Goal: Entertainment & Leisure: Consume media (video, audio)

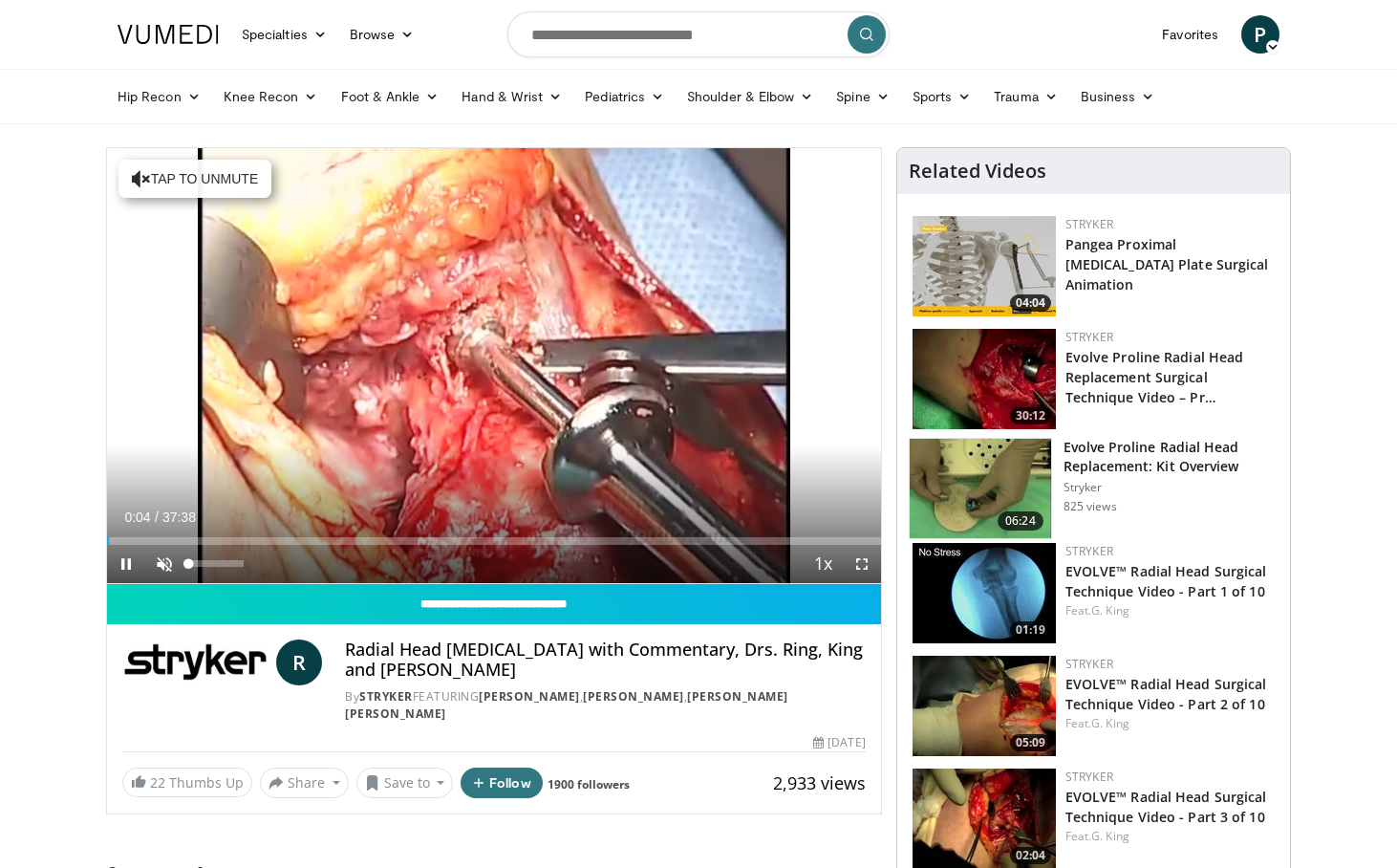
click at [169, 561] on span "Video Player" at bounding box center [164, 564] width 39 height 39
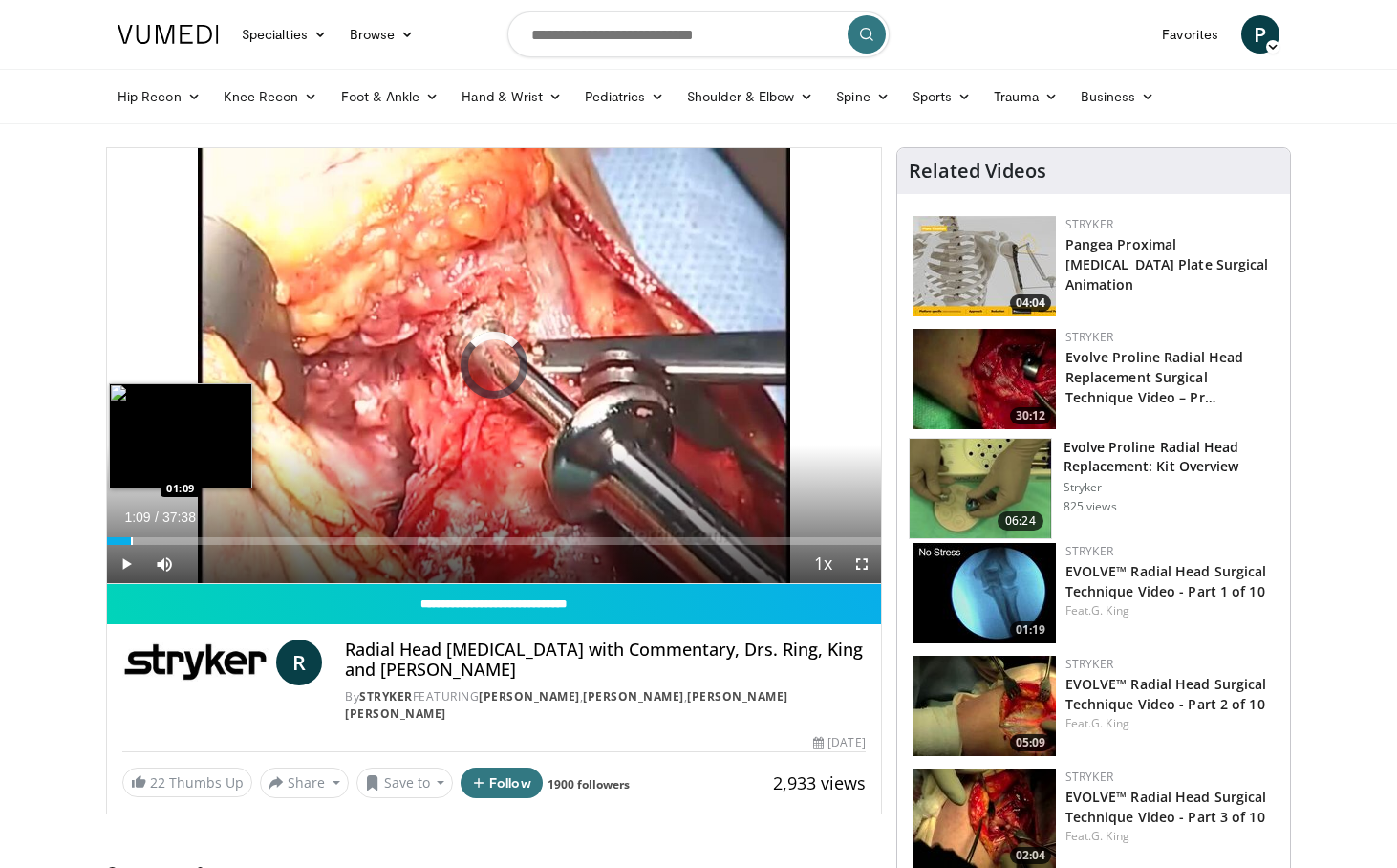
click at [131, 541] on div "Loaded : 0.89% 01:09 01:09" at bounding box center [493, 541] width 774 height 8
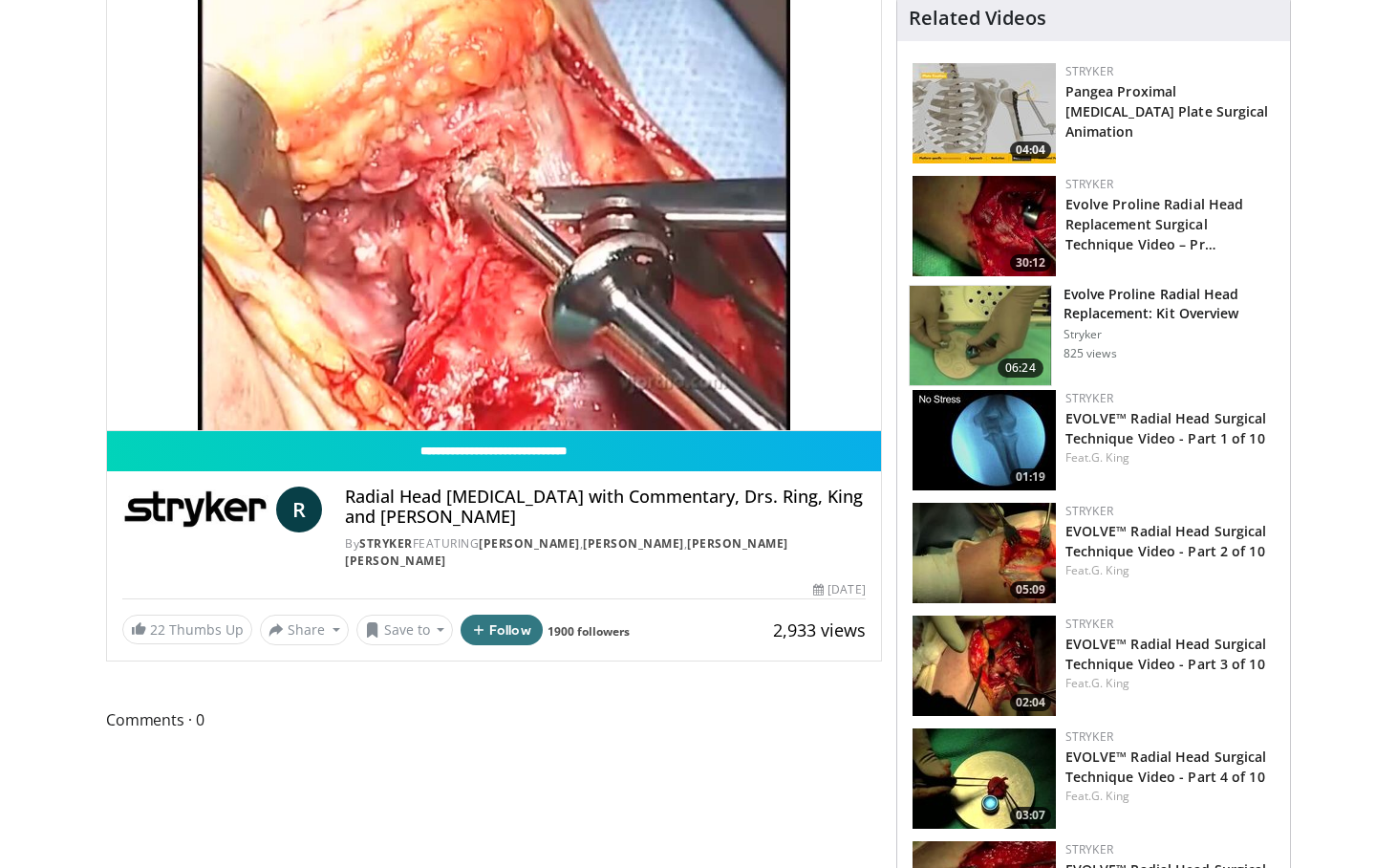
scroll to position [140, 0]
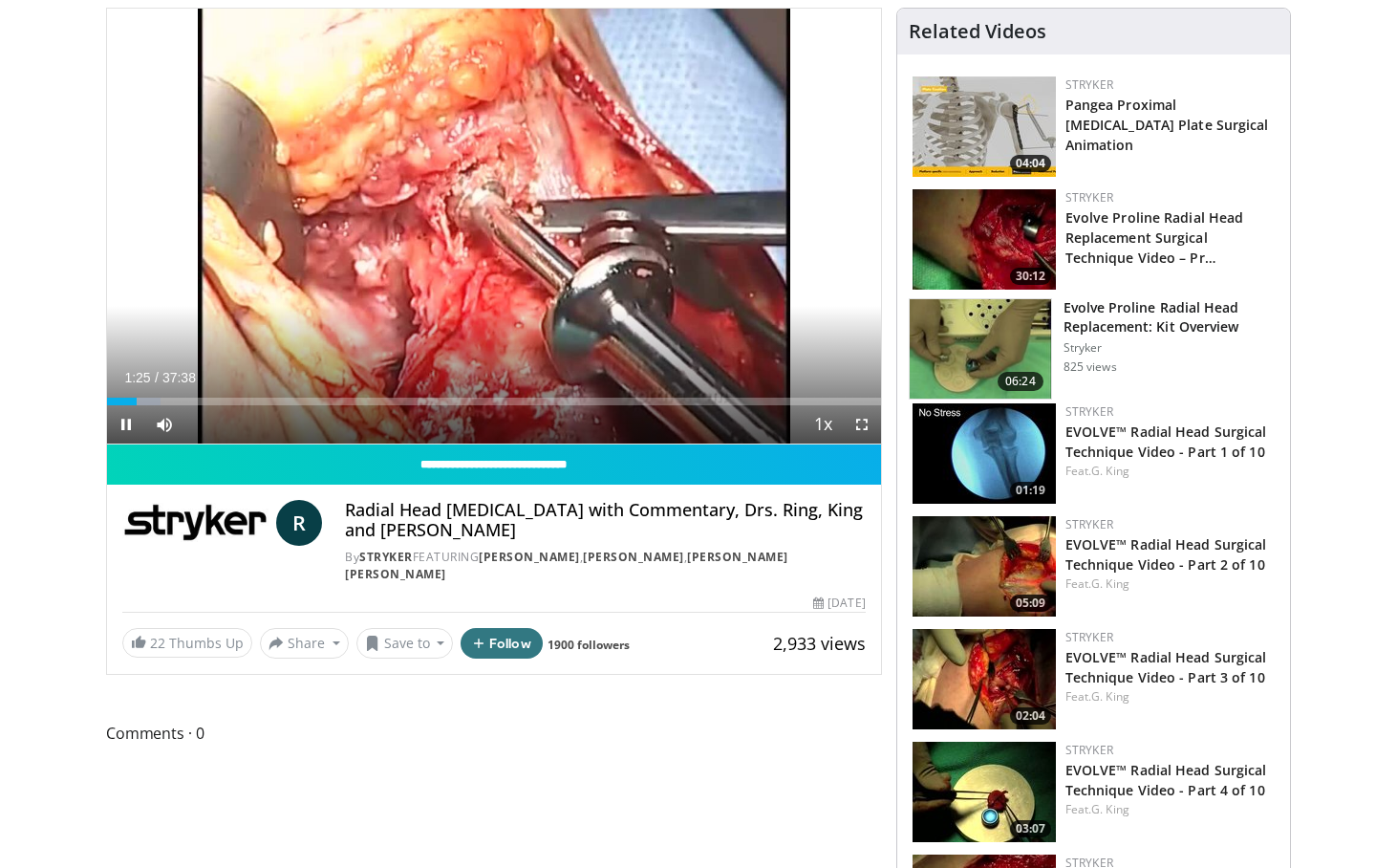
click at [859, 423] on span "Video Player" at bounding box center [862, 424] width 39 height 39
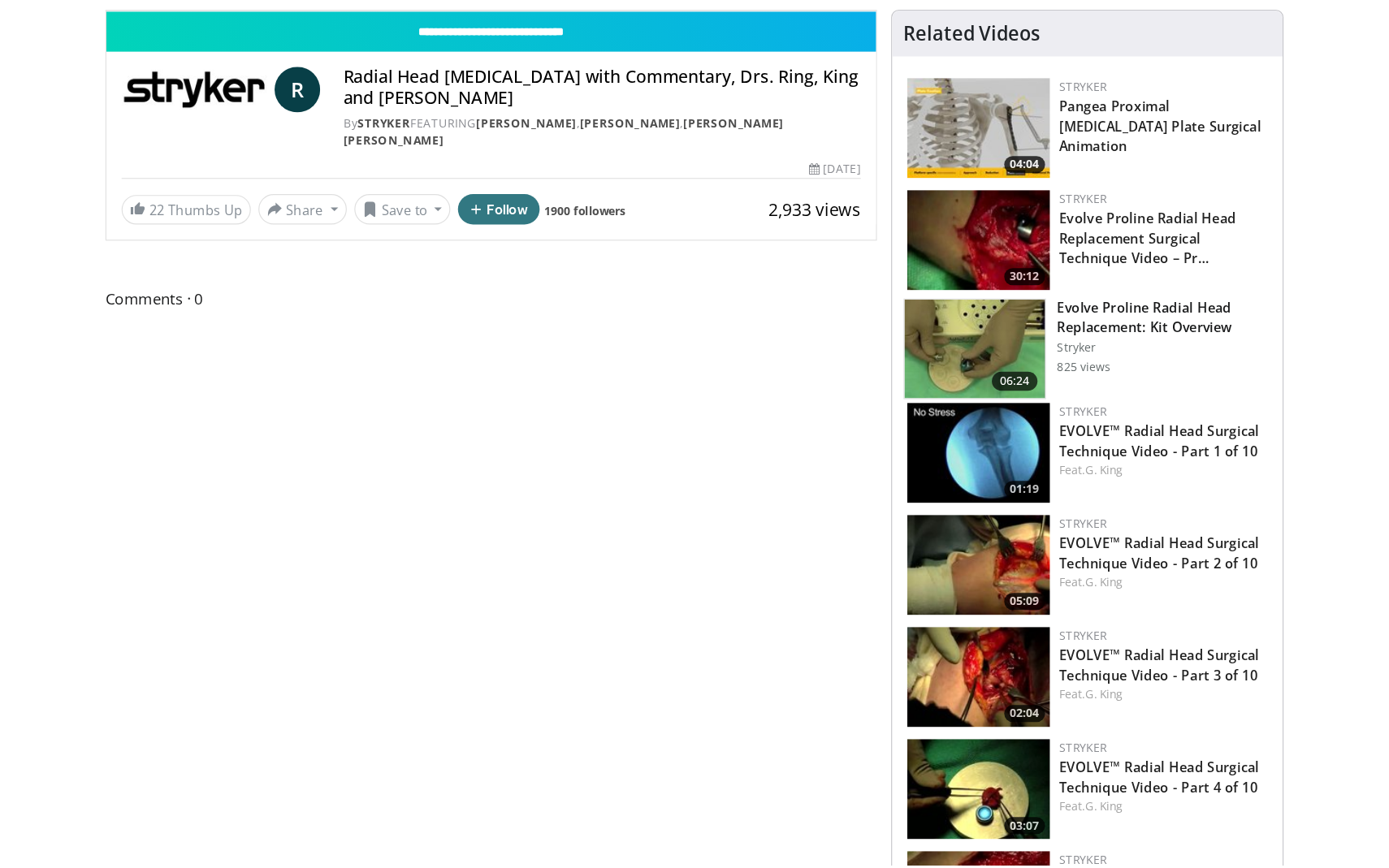
scroll to position [0, 0]
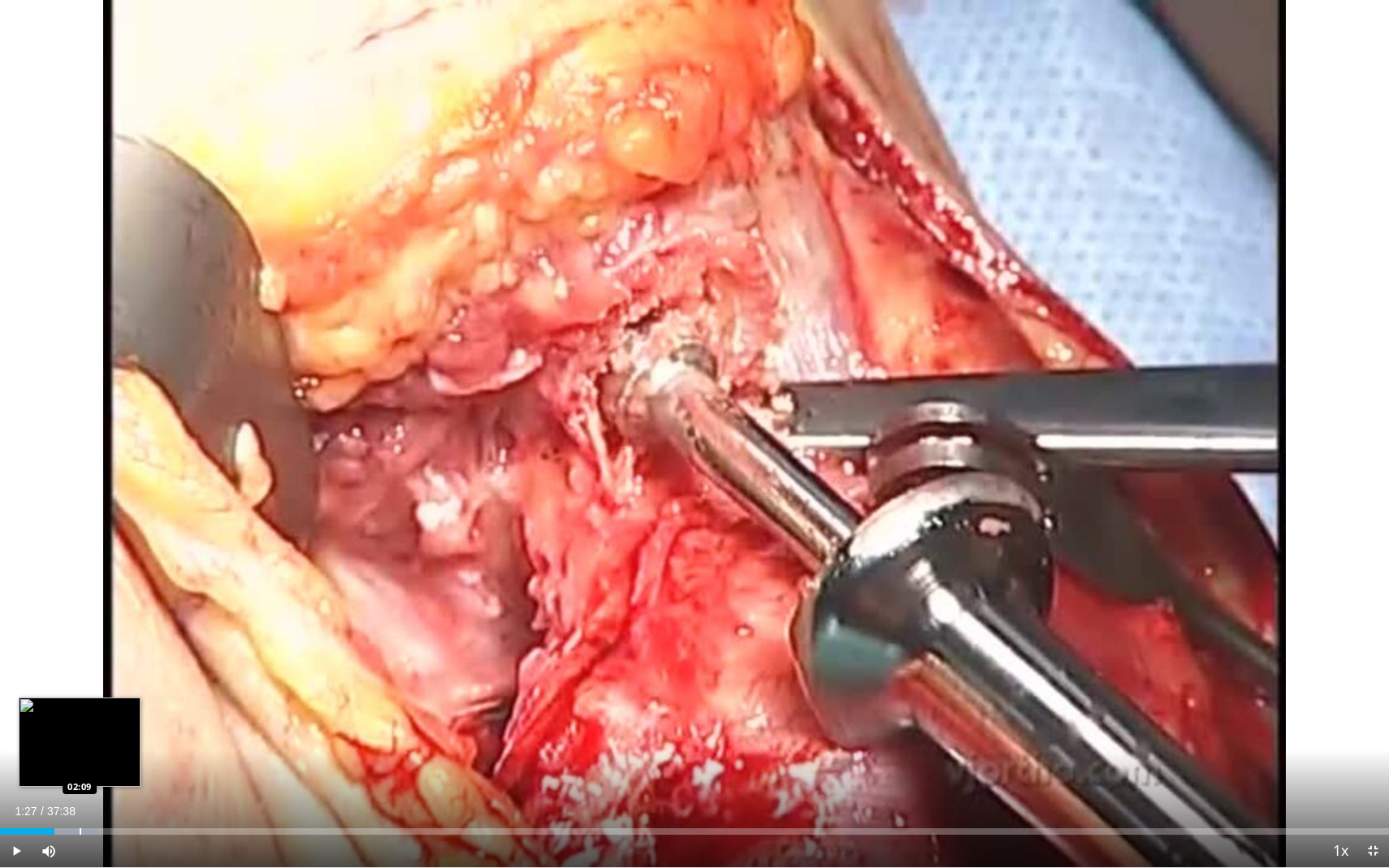
click at [80, 737] on div "Progress Bar" at bounding box center [81, 832] width 2 height 7
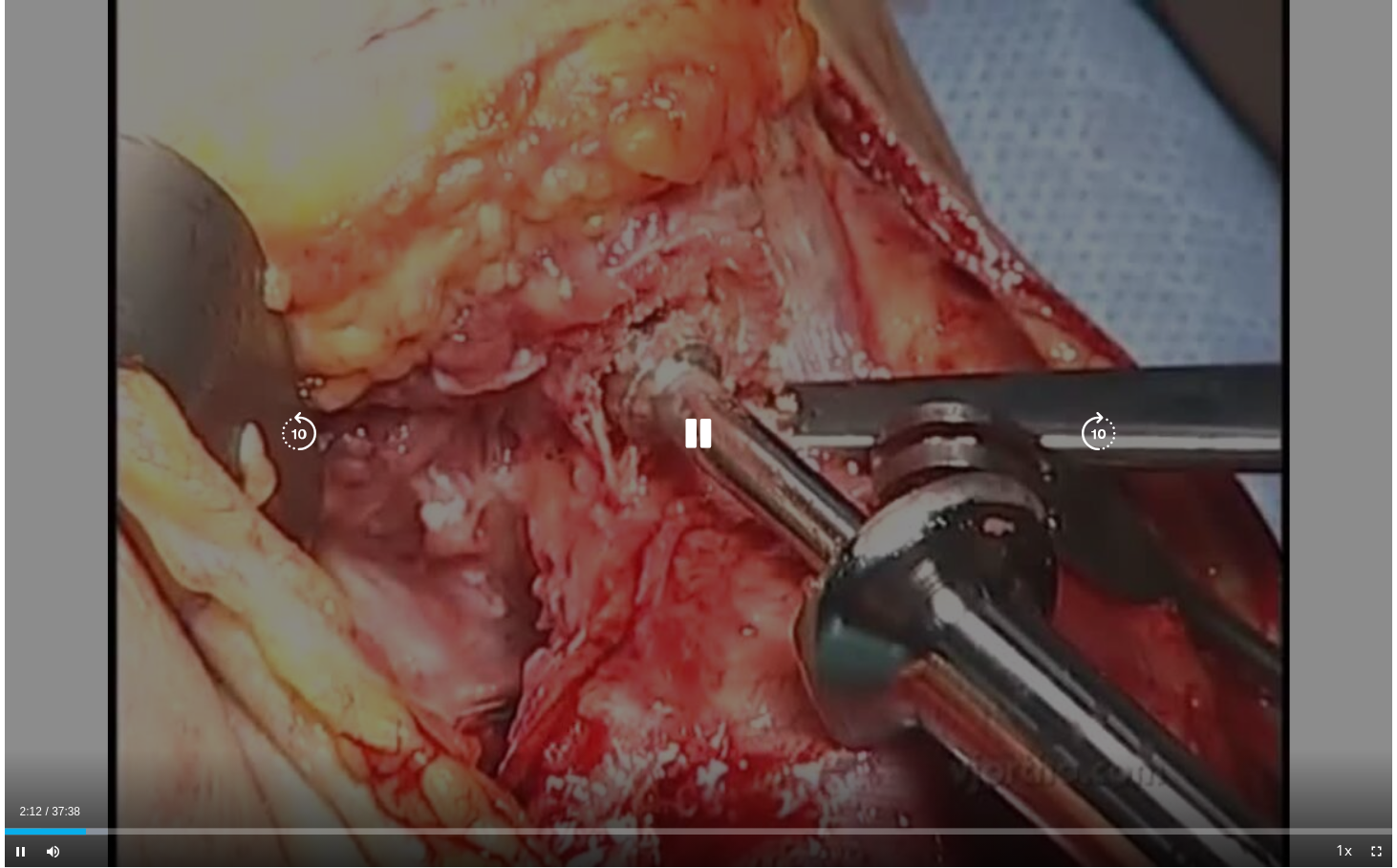
scroll to position [140, 0]
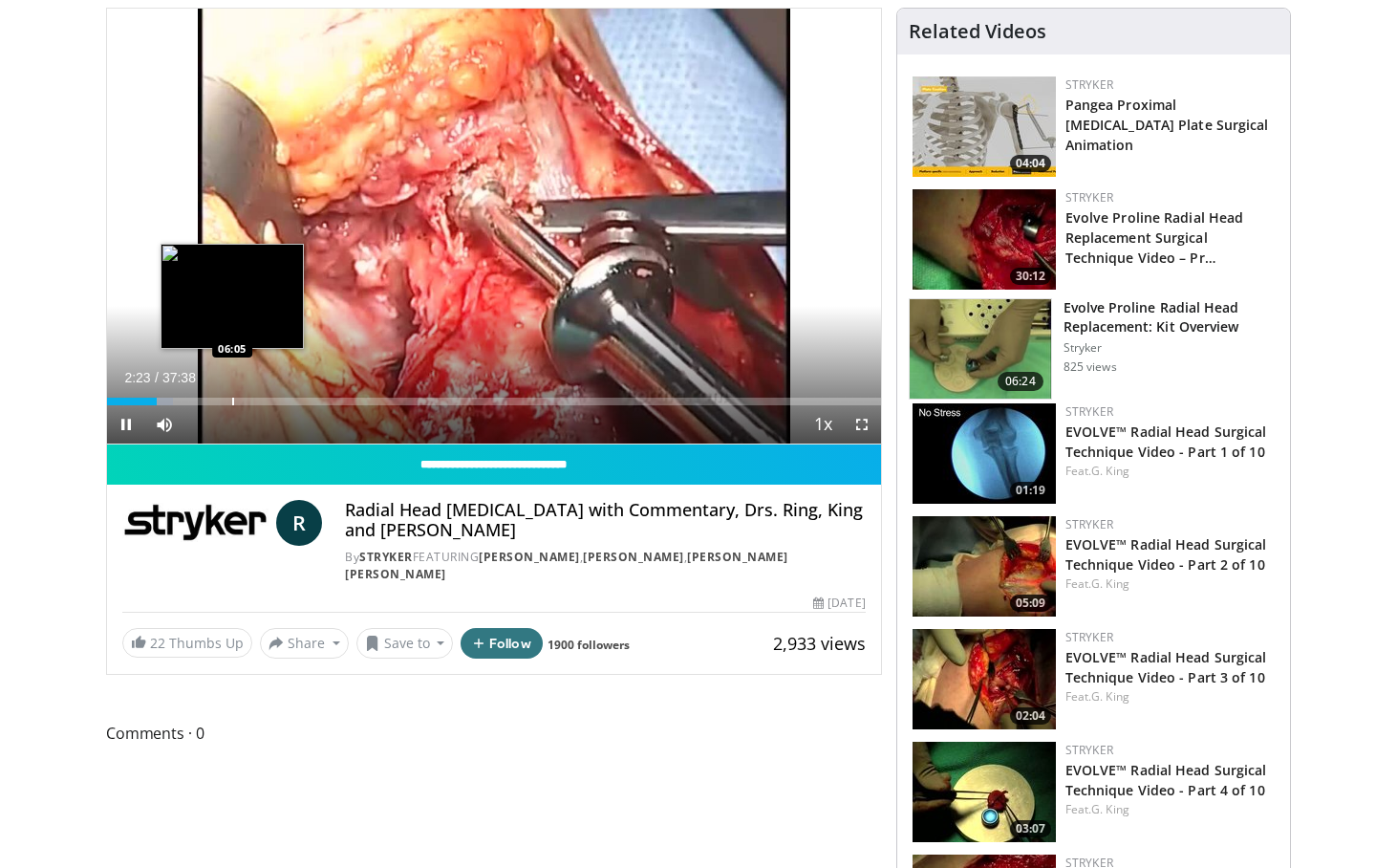
click at [232, 399] on div "Progress Bar" at bounding box center [233, 401] width 2 height 8
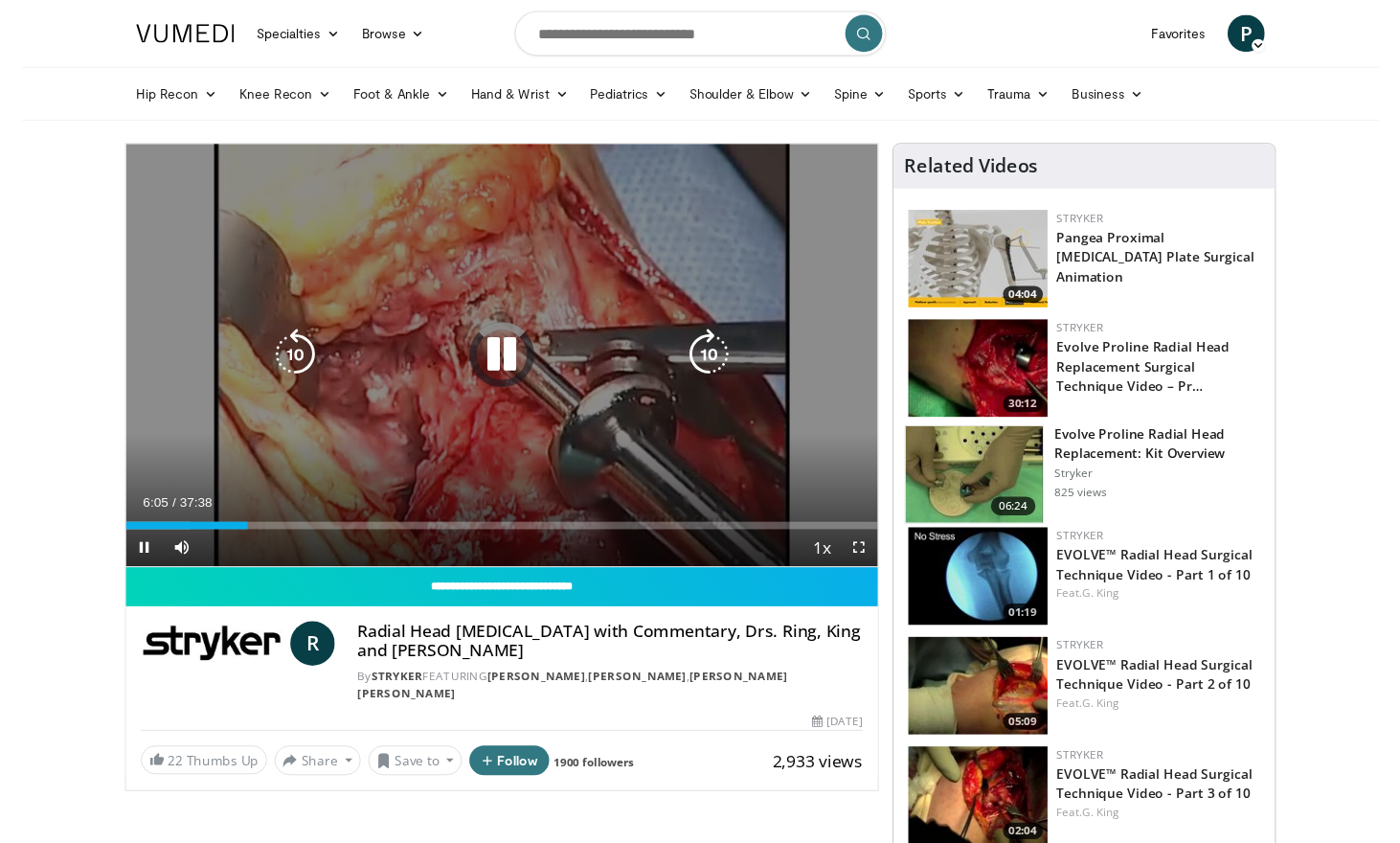
scroll to position [0, 0]
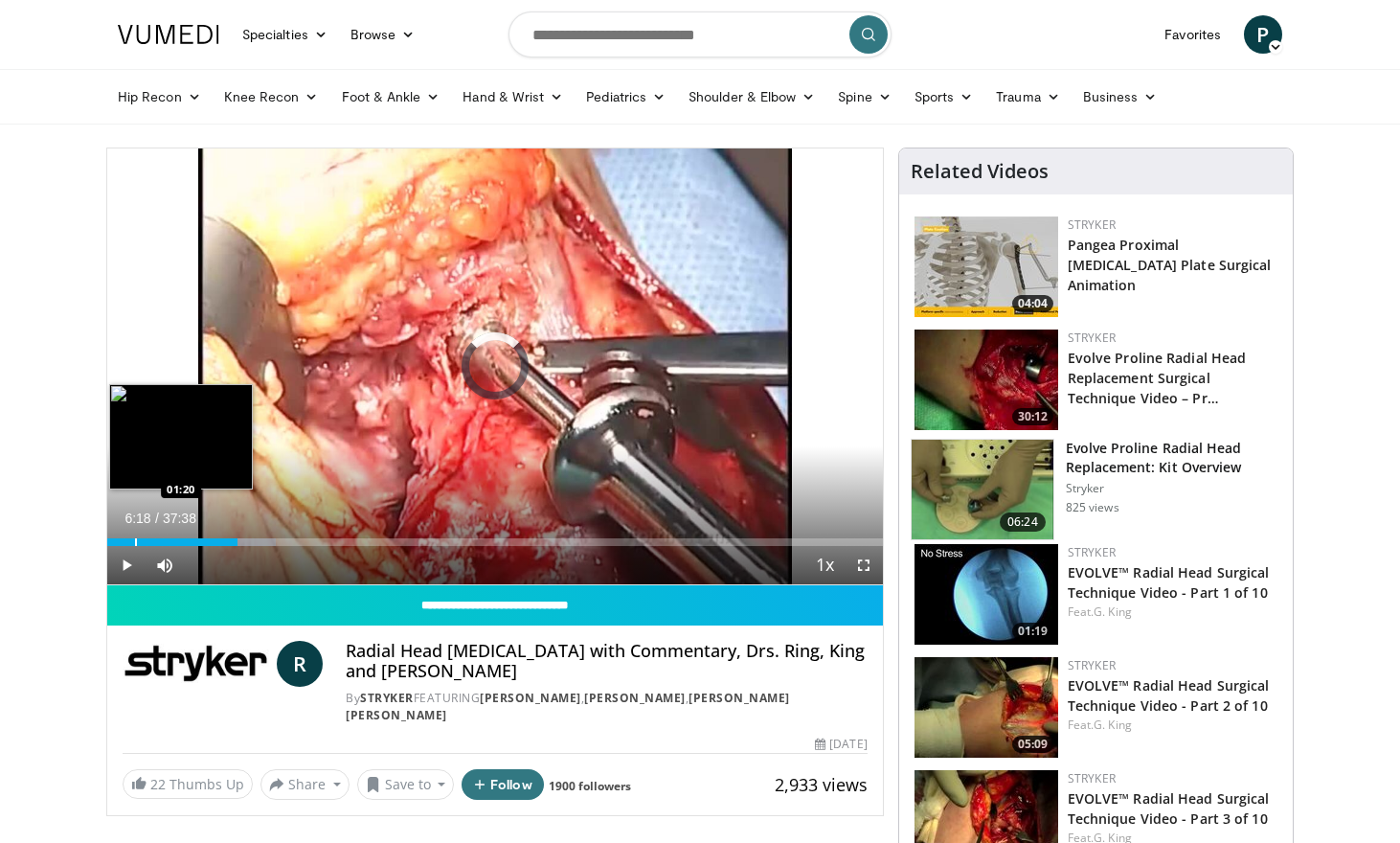
click at [135, 538] on div "Progress Bar" at bounding box center [136, 542] width 2 height 8
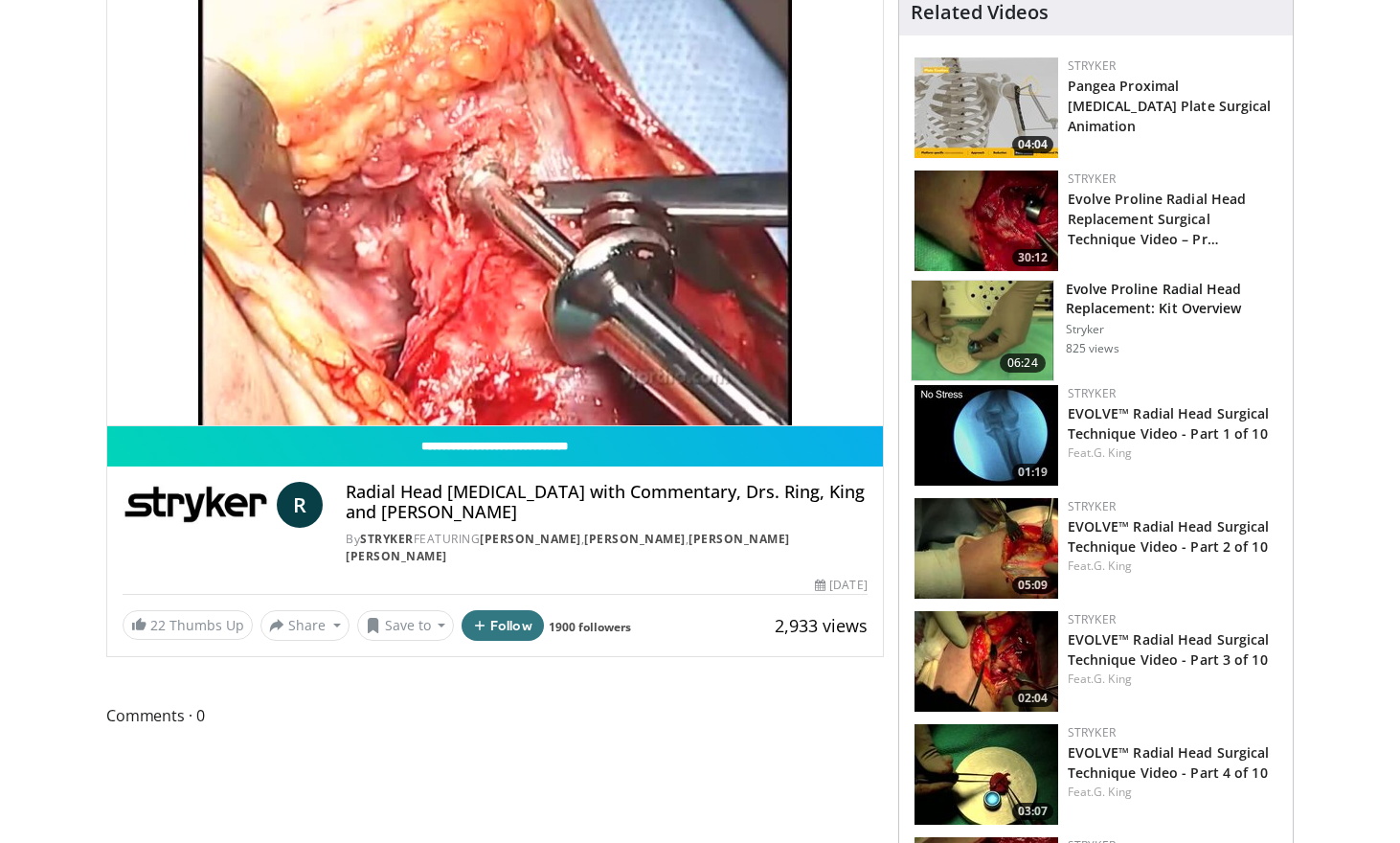
scroll to position [104, 0]
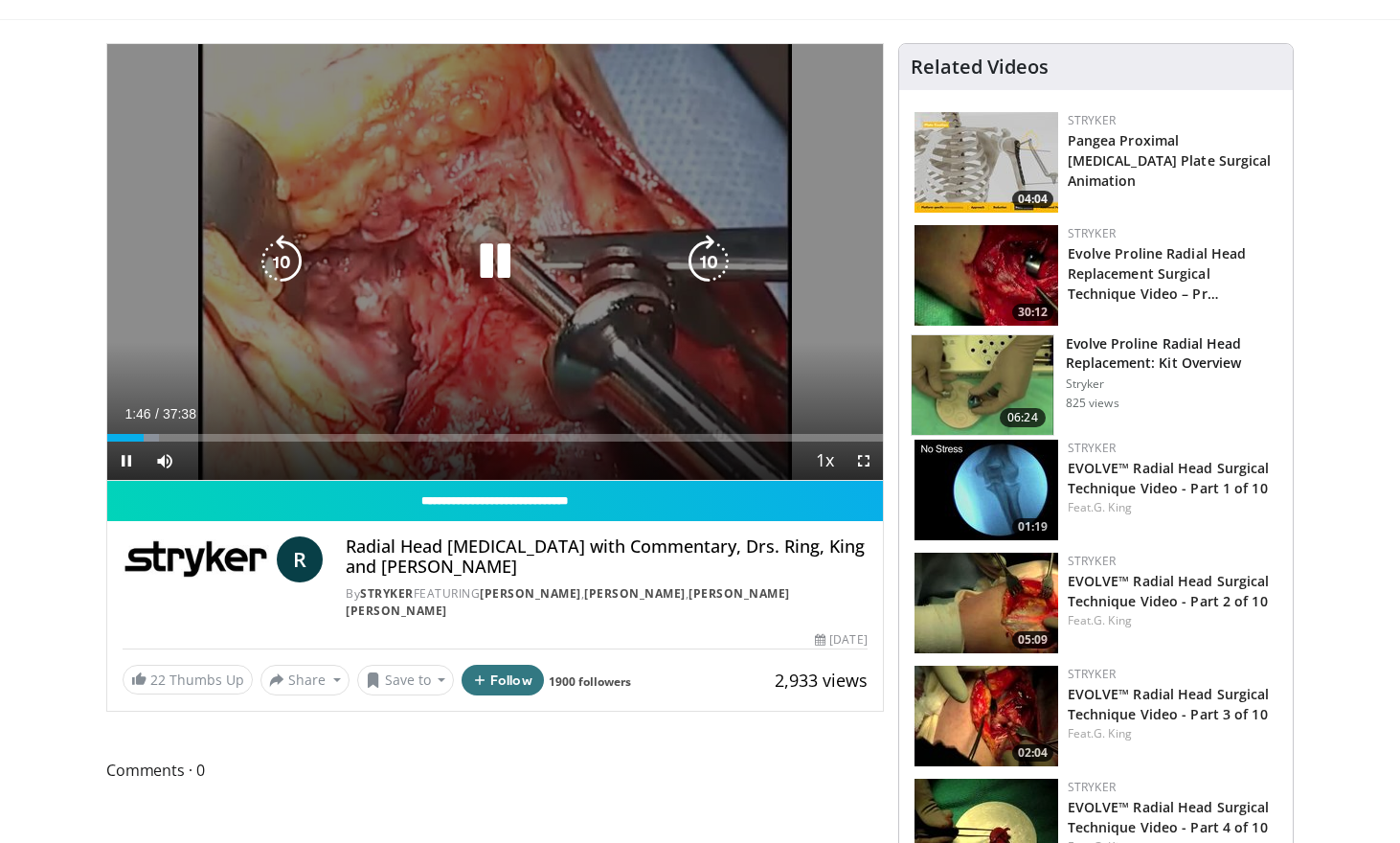
click at [468, 226] on div "20 seconds Tap to unmute" at bounding box center [494, 261] width 775 height 436
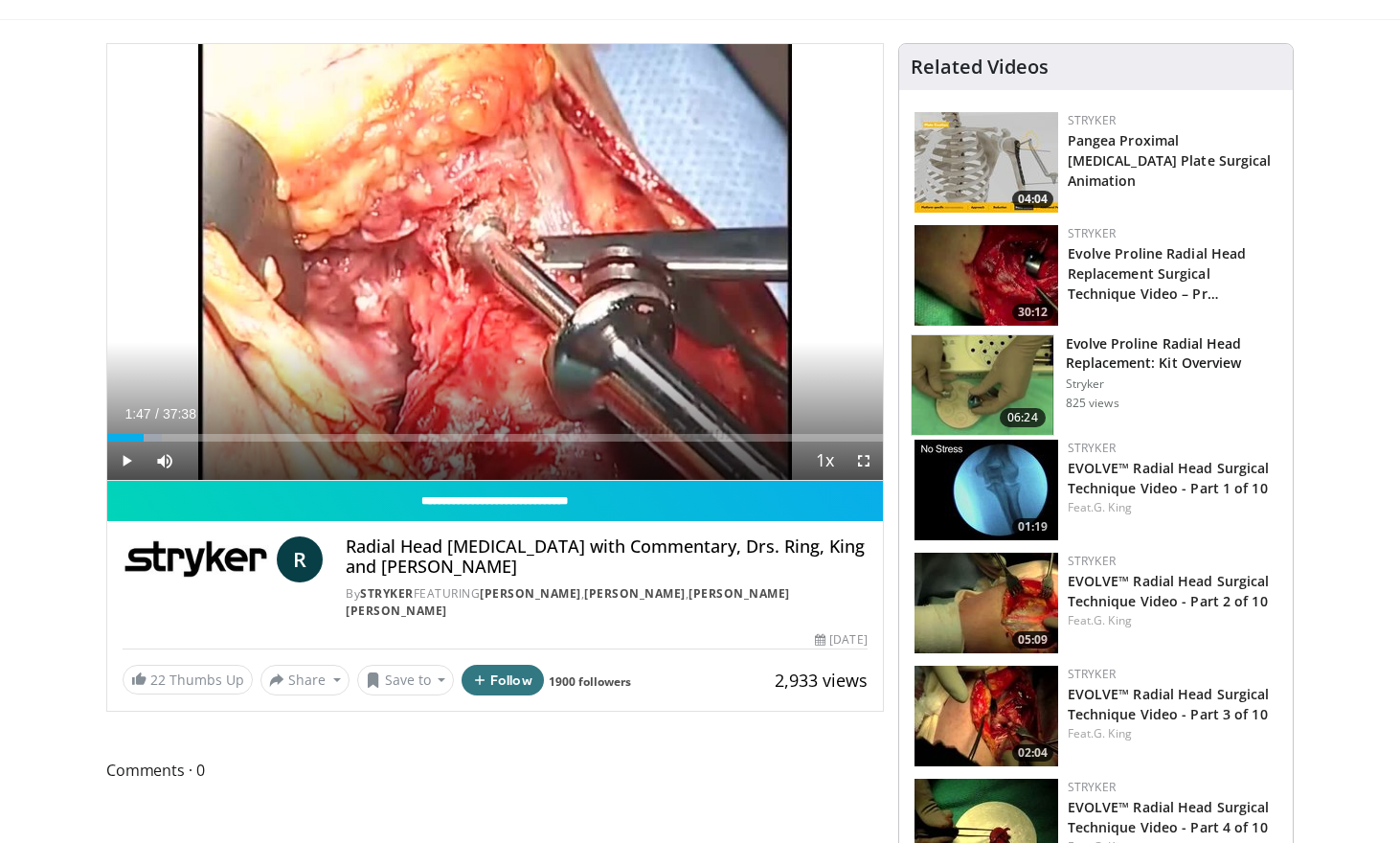
click at [599, 70] on div "20 seconds Tap to unmute" at bounding box center [494, 261] width 775 height 436
